Goal: Information Seeking & Learning: Learn about a topic

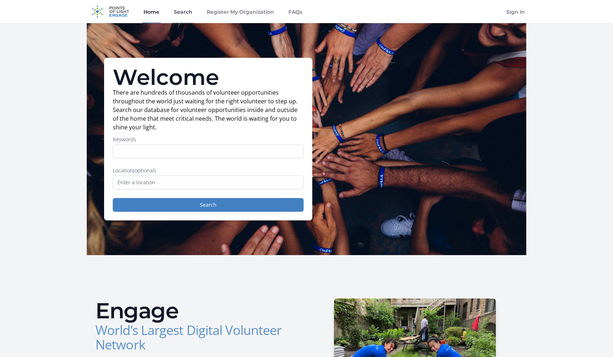
click at [186, 10] on link "Search" at bounding box center [182, 11] width 21 height 23
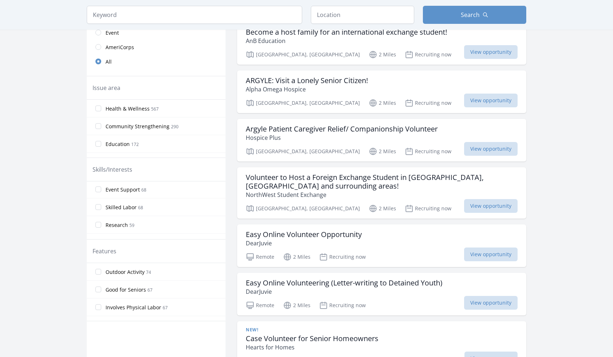
scroll to position [145, 0]
click at [97, 187] on input "Event Support 68" at bounding box center [98, 187] width 6 height 6
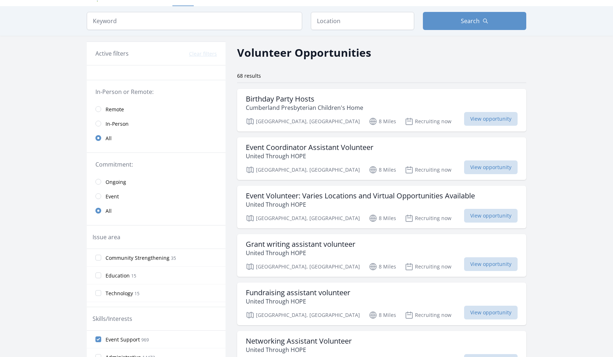
scroll to position [0, 0]
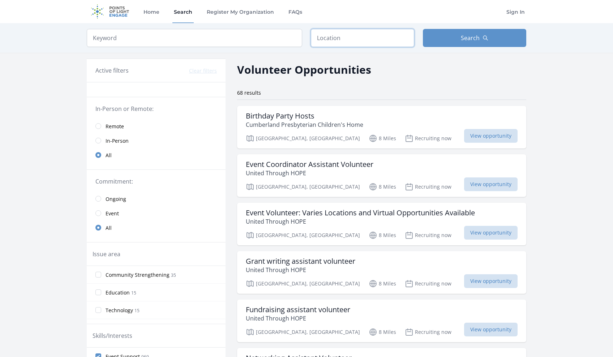
click at [367, 36] on input "text" at bounding box center [362, 38] width 103 height 18
type input "[GEOGRAPHIC_DATA], [GEOGRAPHIC_DATA]"
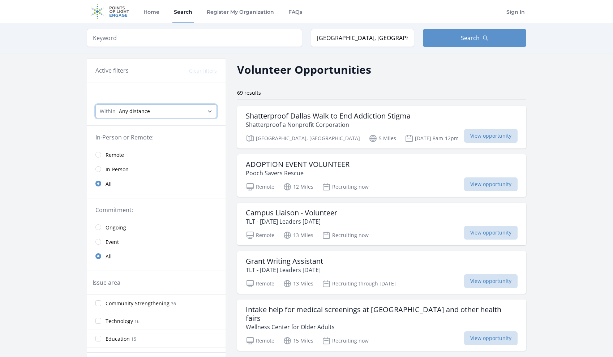
click at [152, 109] on select "Any distance , 5 Miles , 20 Miles , 50 Miles , 100 Miles" at bounding box center [155, 111] width 121 height 14
select select "32186"
click at [95, 104] on select "Any distance , 5 Miles , 20 Miles , 50 Miles , 100 Miles" at bounding box center [155, 111] width 121 height 14
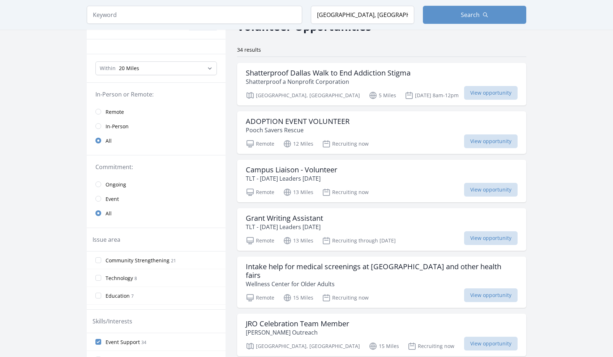
scroll to position [60, 0]
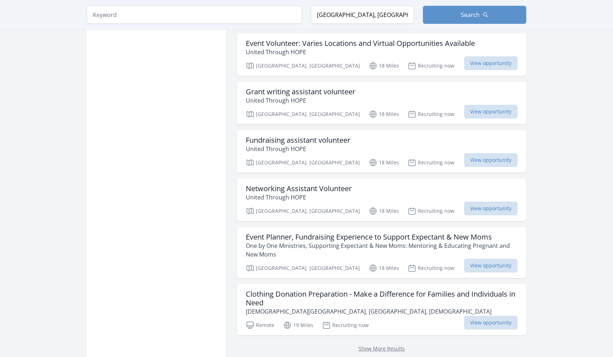
scroll to position [783, 0]
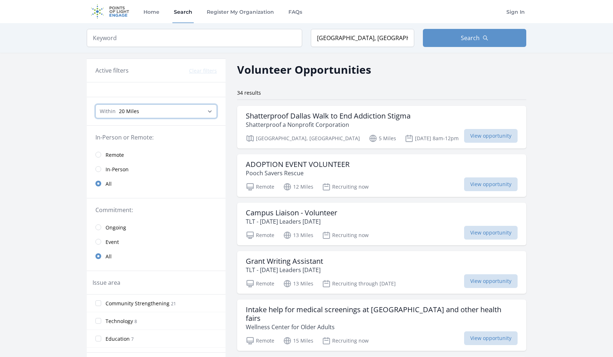
click at [169, 110] on select "Any distance , 5 Miles , 20 Miles , 50 Miles , 100 Miles" at bounding box center [155, 111] width 121 height 14
select select "8046"
click at [95, 104] on select "Any distance , 5 Miles , 20 Miles , 50 Miles , 100 Miles" at bounding box center [155, 111] width 121 height 14
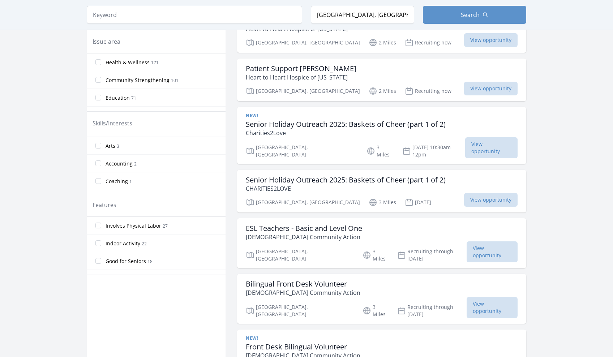
scroll to position [432, 0]
click at [98, 153] on input "Accounting 2" at bounding box center [98, 154] width 6 height 6
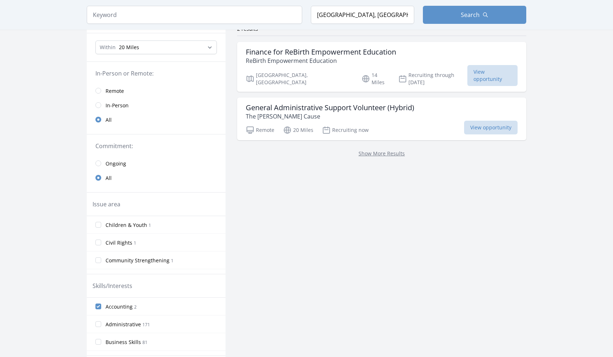
scroll to position [181, 0]
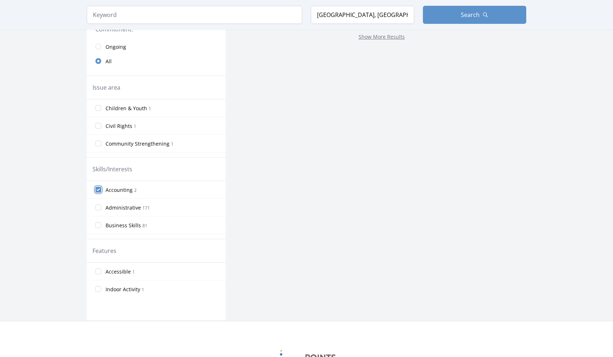
click at [97, 191] on input "Accounting 2" at bounding box center [98, 190] width 6 height 6
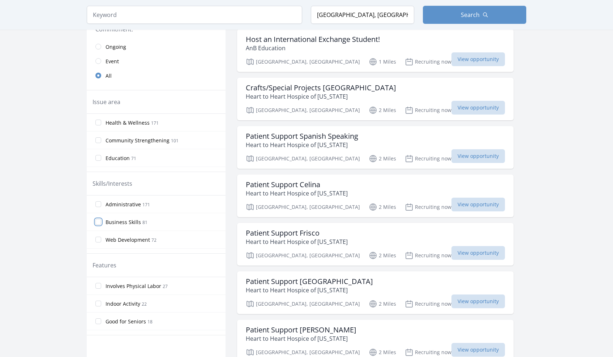
click at [98, 220] on input "Business Skills 81" at bounding box center [98, 222] width 6 height 6
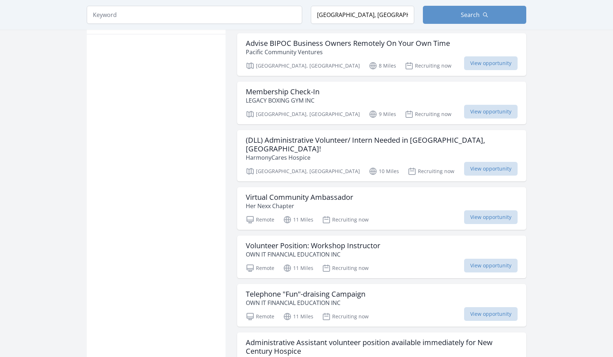
scroll to position [482, 0]
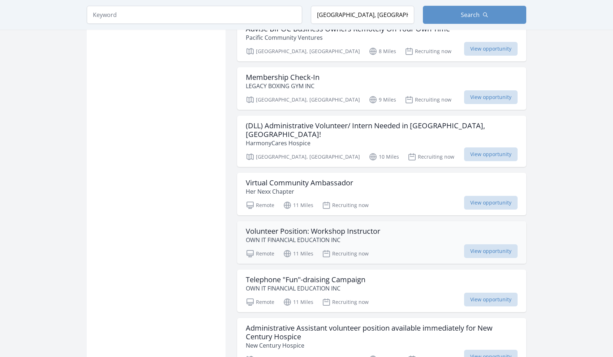
click at [345, 227] on h3 "Volunteer Position: Workshop Instructor" at bounding box center [313, 231] width 134 height 9
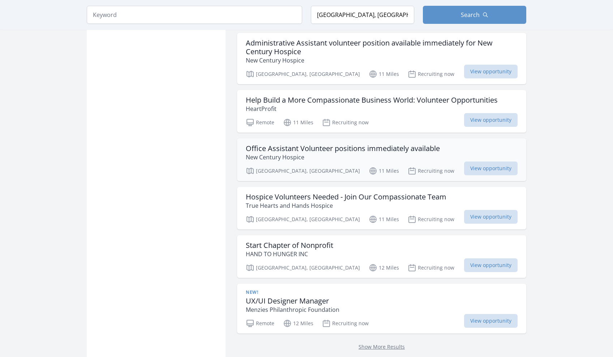
scroll to position [783, 0]
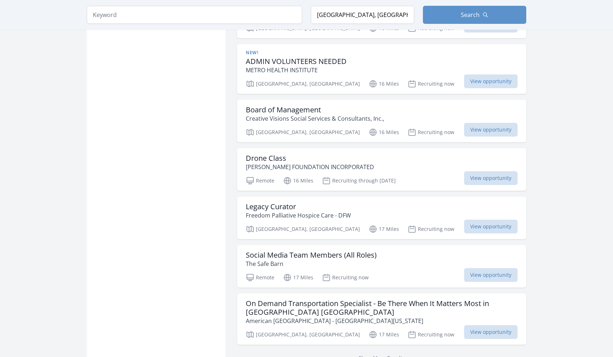
scroll to position [1808, 0]
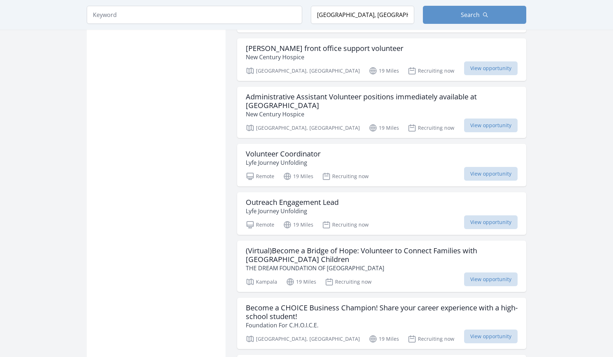
scroll to position [2711, 0]
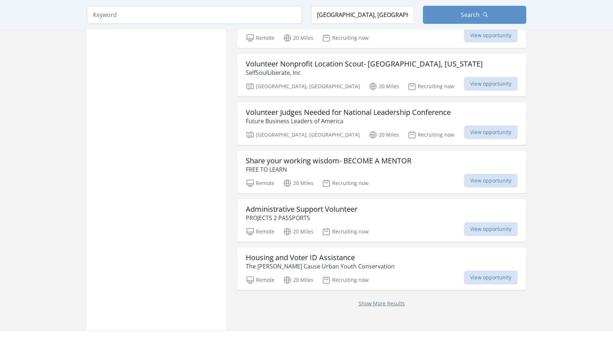
scroll to position [3796, 0]
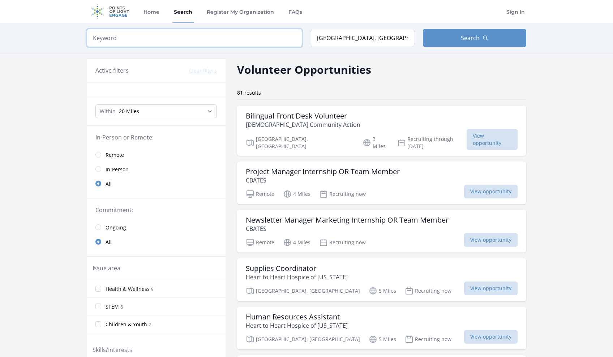
click at [136, 35] on input "search" at bounding box center [194, 38] width 215 height 18
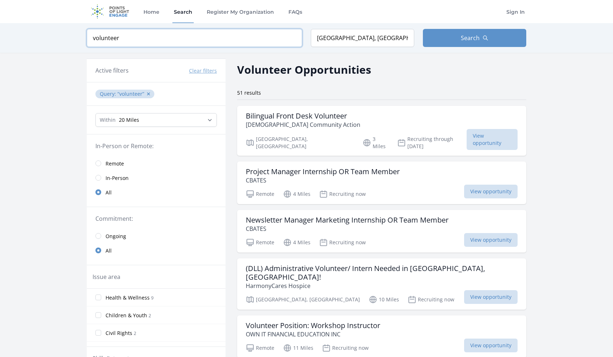
type input "volunteer"
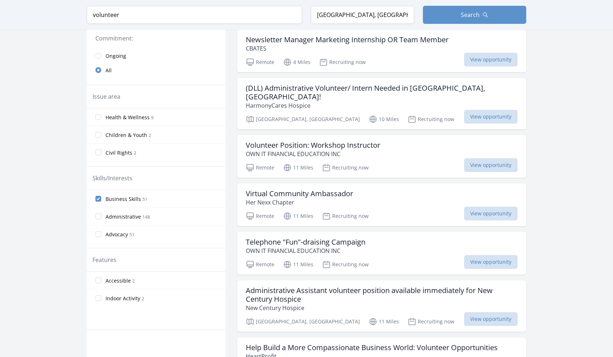
scroll to position [181, 0]
click at [288, 189] on h3 "Virtual Community Ambassador" at bounding box center [299, 193] width 107 height 9
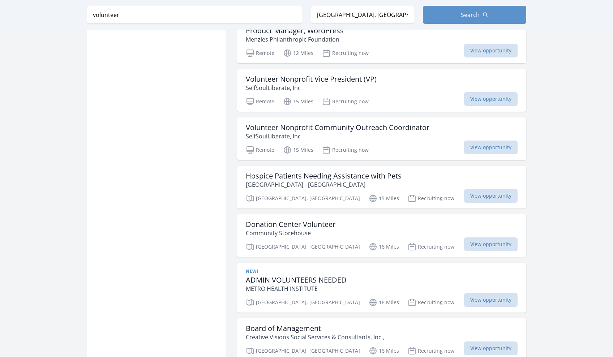
scroll to position [723, 0]
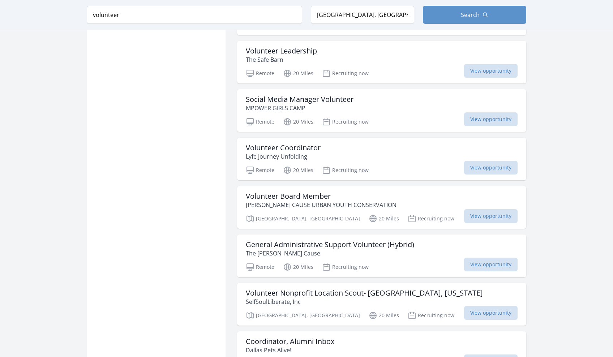
scroll to position [1736, 0]
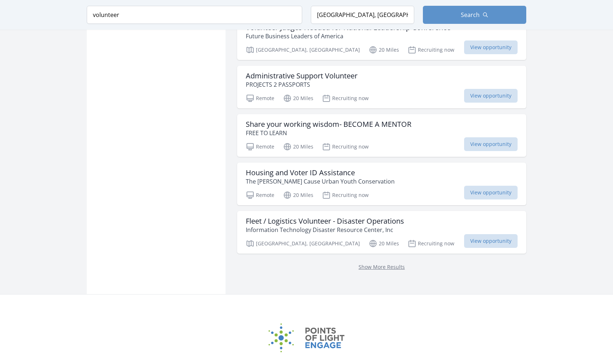
scroll to position [2399, 0]
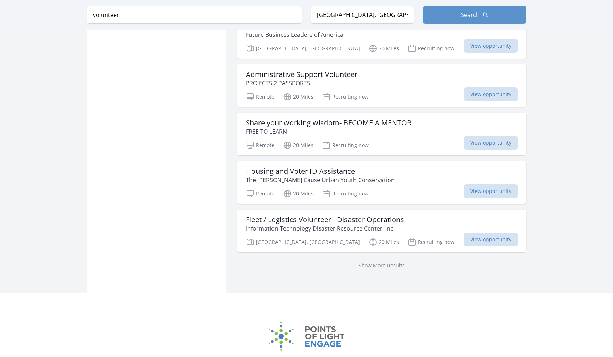
click at [385, 252] on div "Show More Results" at bounding box center [381, 265] width 289 height 26
click at [383, 262] on link "Show More Results" at bounding box center [382, 265] width 46 height 7
click at [361, 262] on link "Show More Results" at bounding box center [382, 265] width 46 height 7
click at [387, 262] on link "Show More Results" at bounding box center [382, 265] width 46 height 7
